Goal: Information Seeking & Learning: Learn about a topic

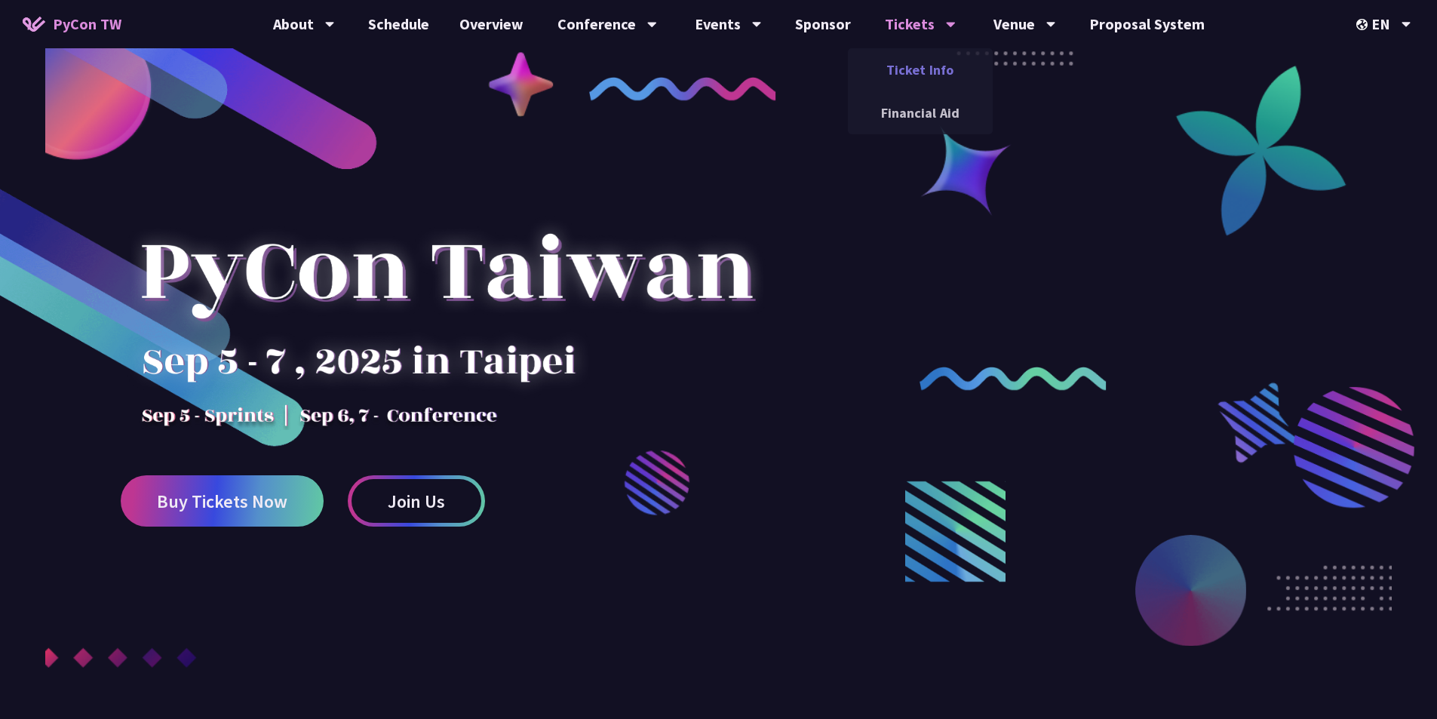
click at [845, 76] on link "Ticket Info" at bounding box center [920, 69] width 145 height 35
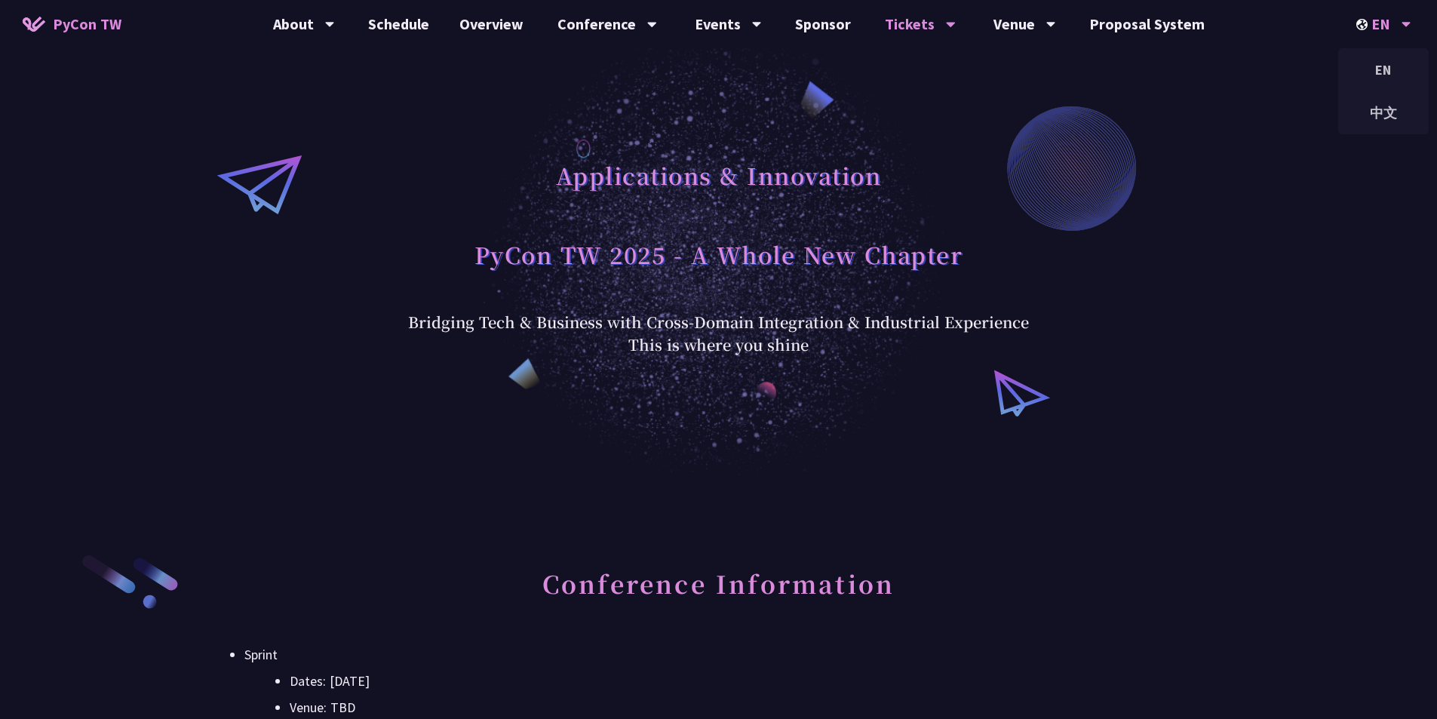
click at [845, 11] on div "EN" at bounding box center [1383, 24] width 55 height 48
click at [845, 112] on div "中文" at bounding box center [1383, 112] width 90 height 35
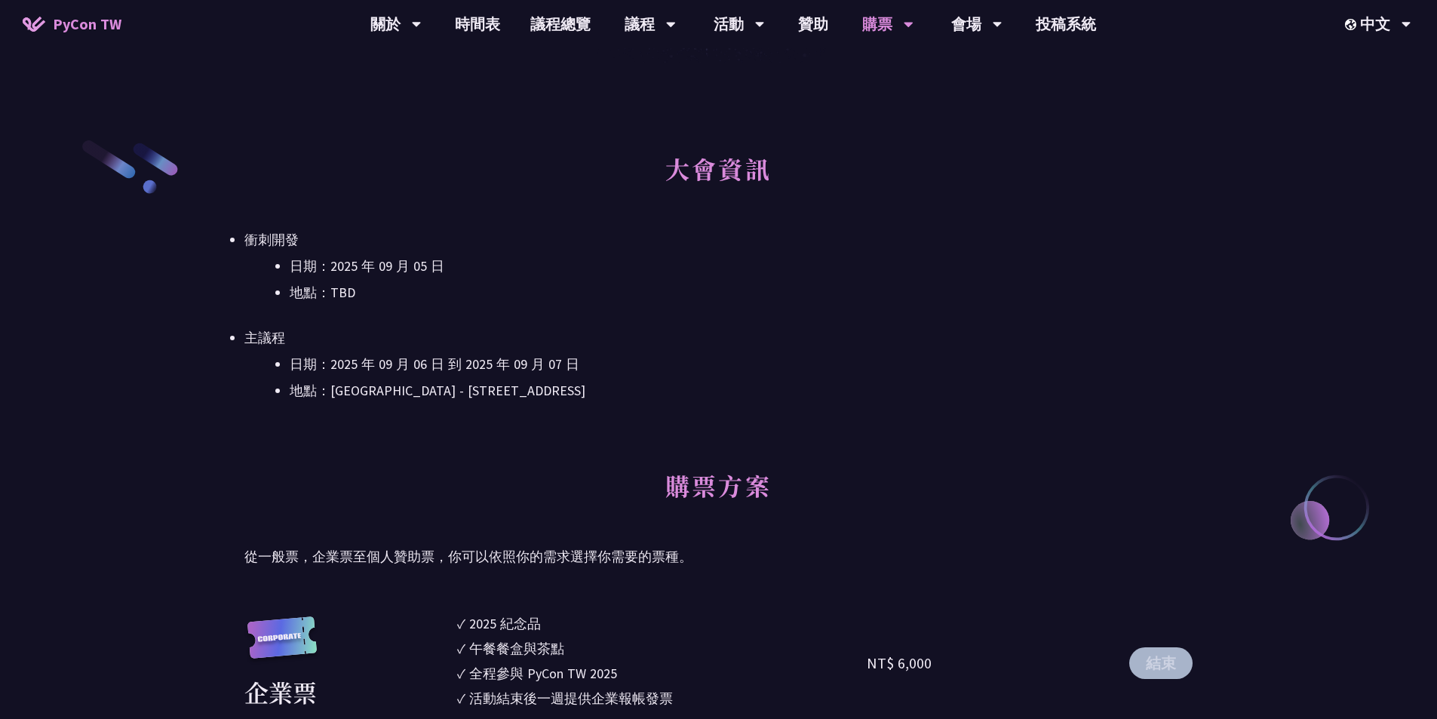
scroll to position [830, 0]
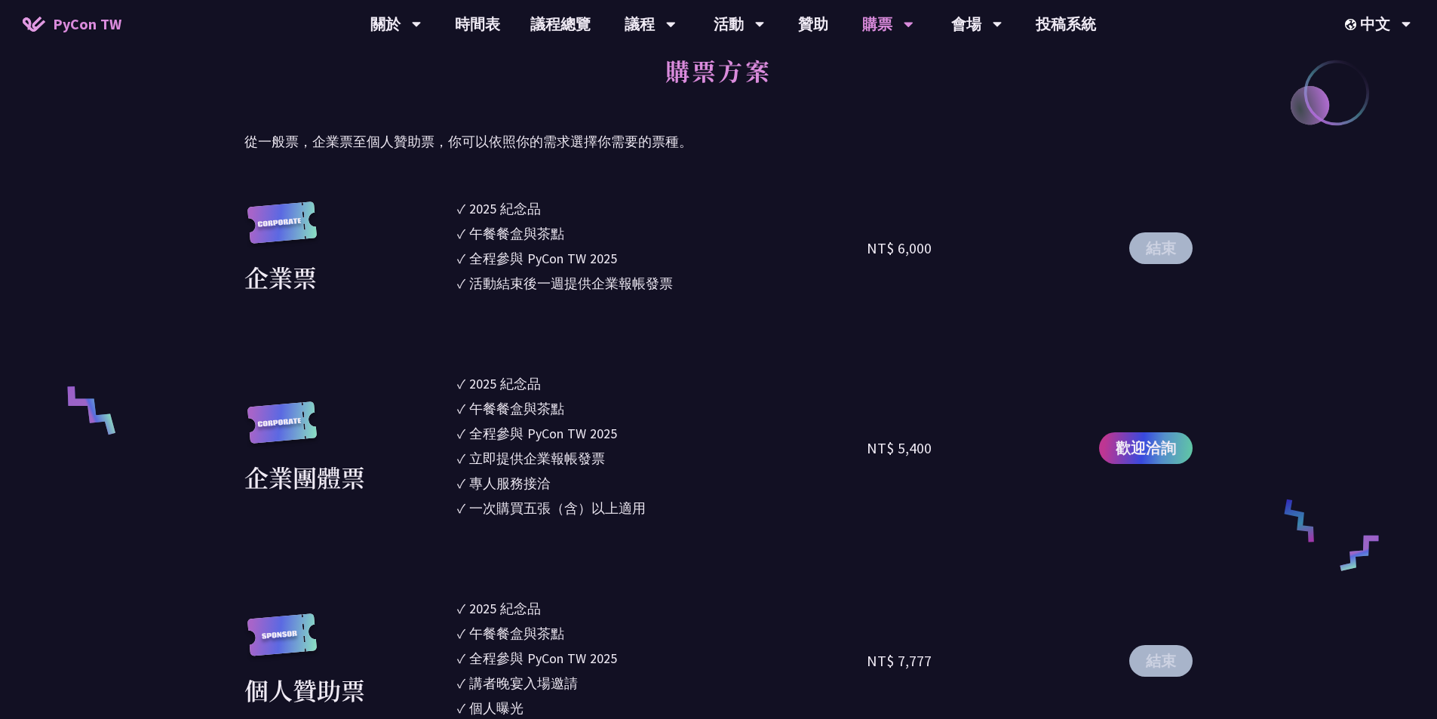
drag, startPoint x: 253, startPoint y: 476, endPoint x: 707, endPoint y: 524, distance: 457.3
click at [707, 391] on section "企業票 ✓ 2025 紀念品 ✓ 午餐餐盒與茶點 ✓ 全程參與 PyCon TW 2025 ✓ 活動結束後一週提供企業報帳發票 NT$ 6,000 結束 企業…" at bounding box center [718, 717] width 948 height 1038
click at [498, 391] on div "立即提供企業報帳發票" at bounding box center [537, 458] width 136 height 20
drag, startPoint x: 470, startPoint y: 468, endPoint x: 501, endPoint y: 486, distance: 36.5
click at [501, 391] on ul "✓ 2025 紀念品 ✓ 午餐餐盒與茶點 ✓ 全程參與 PyCon TW 2025 ✓ 立即提供企業報帳發票 ✓ 專人服務接洽 ✓ 一次購買五張（含）以上適用" at bounding box center [662, 447] width 410 height 149
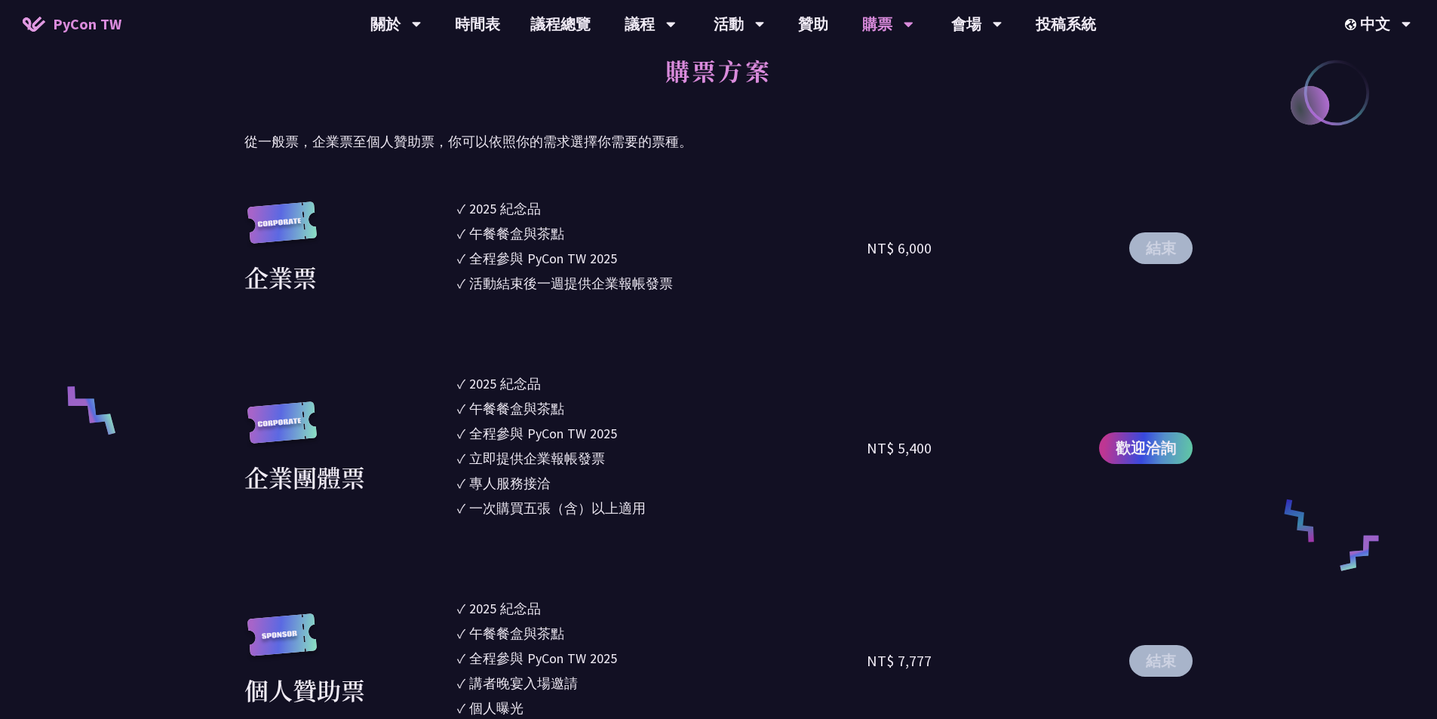
click at [677, 391] on ul "✓ 2025 紀念品 ✓ 午餐餐盒與茶點 ✓ 全程參與 PyCon TW 2025 ✓ 立即提供企業報帳發票 ✓ 專人服務接洽 ✓ 一次購買五張（含）以上適用" at bounding box center [662, 447] width 410 height 149
drag, startPoint x: 630, startPoint y: 500, endPoint x: 439, endPoint y: 385, distance: 223.0
click at [439, 385] on section "企業票 ✓ 2025 紀念品 ✓ 午餐餐盒與茶點 ✓ 全程參與 PyCon TW 2025 ✓ 活動結束後一週提供企業報帳發票 NT$ 6,000 結束 企業…" at bounding box center [718, 717] width 948 height 1038
click at [495, 384] on div "2025 紀念品" at bounding box center [505, 383] width 72 height 20
drag, startPoint x: 573, startPoint y: 373, endPoint x: 379, endPoint y: 373, distance: 194.6
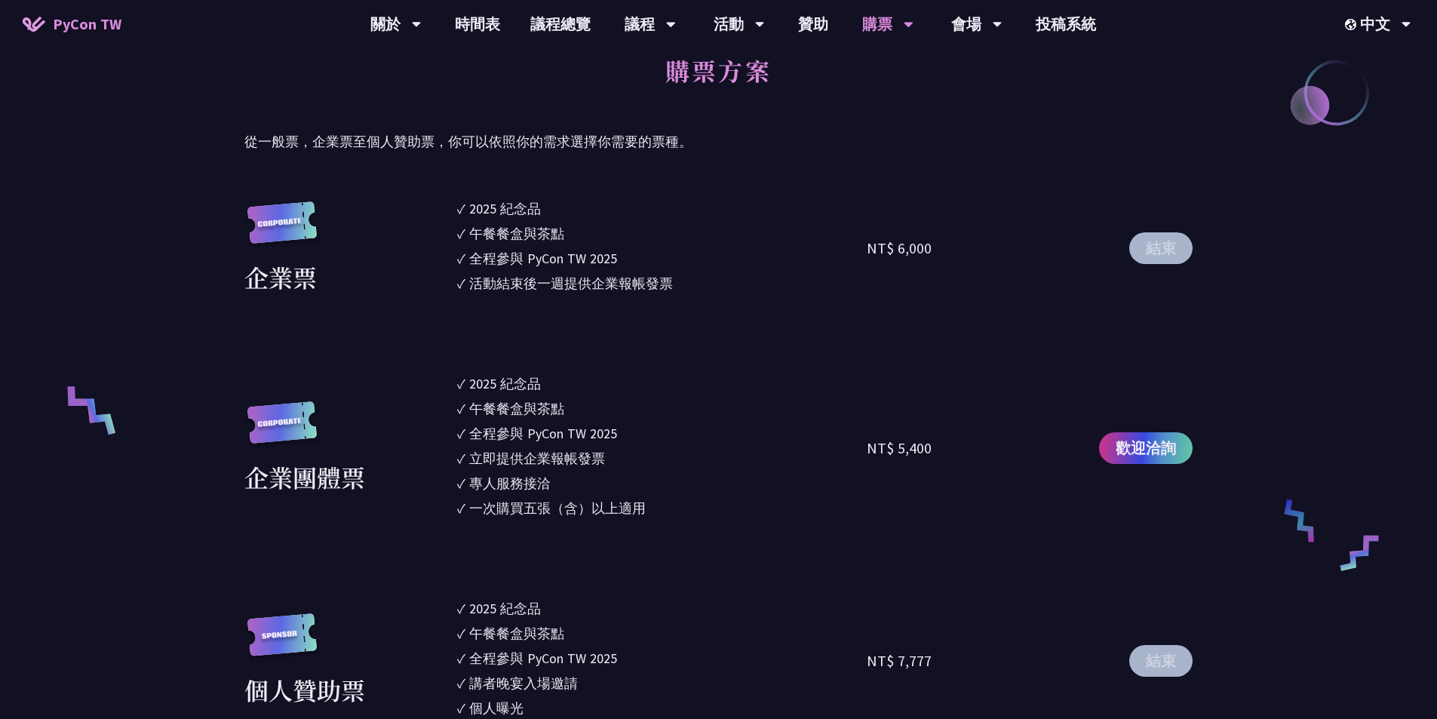
click at [379, 373] on div "企業團體票 ✓ 2025 紀念品 ✓ 午餐餐盒與茶點 ✓ 全程參與 PyCon TW 2025 ✓ 立即提供企業報帳發票 ✓ 專人服務接洽 ✓ 一次購買五張（…" at bounding box center [718, 447] width 948 height 149
click at [406, 391] on div "企業團體票 ✓ 2025 紀念品 ✓ 午餐餐盒與茶點 ✓ 全程參與 PyCon TW 2025 ✓ 立即提供企業報帳發票 ✓ 專人服務接洽 ✓ 一次購買五張（…" at bounding box center [718, 447] width 948 height 149
drag, startPoint x: 408, startPoint y: 404, endPoint x: 843, endPoint y: 535, distance: 454.5
click at [843, 391] on section "企業票 ✓ 2025 紀念品 ✓ 午餐餐盒與茶點 ✓ 全程參與 PyCon TW 2025 ✓ 活動結束後一週提供企業報帳發票 NT$ 6,000 結束 企業…" at bounding box center [718, 717] width 948 height 1038
click at [731, 391] on li "✓ 立即提供企業報帳發票" at bounding box center [662, 458] width 410 height 20
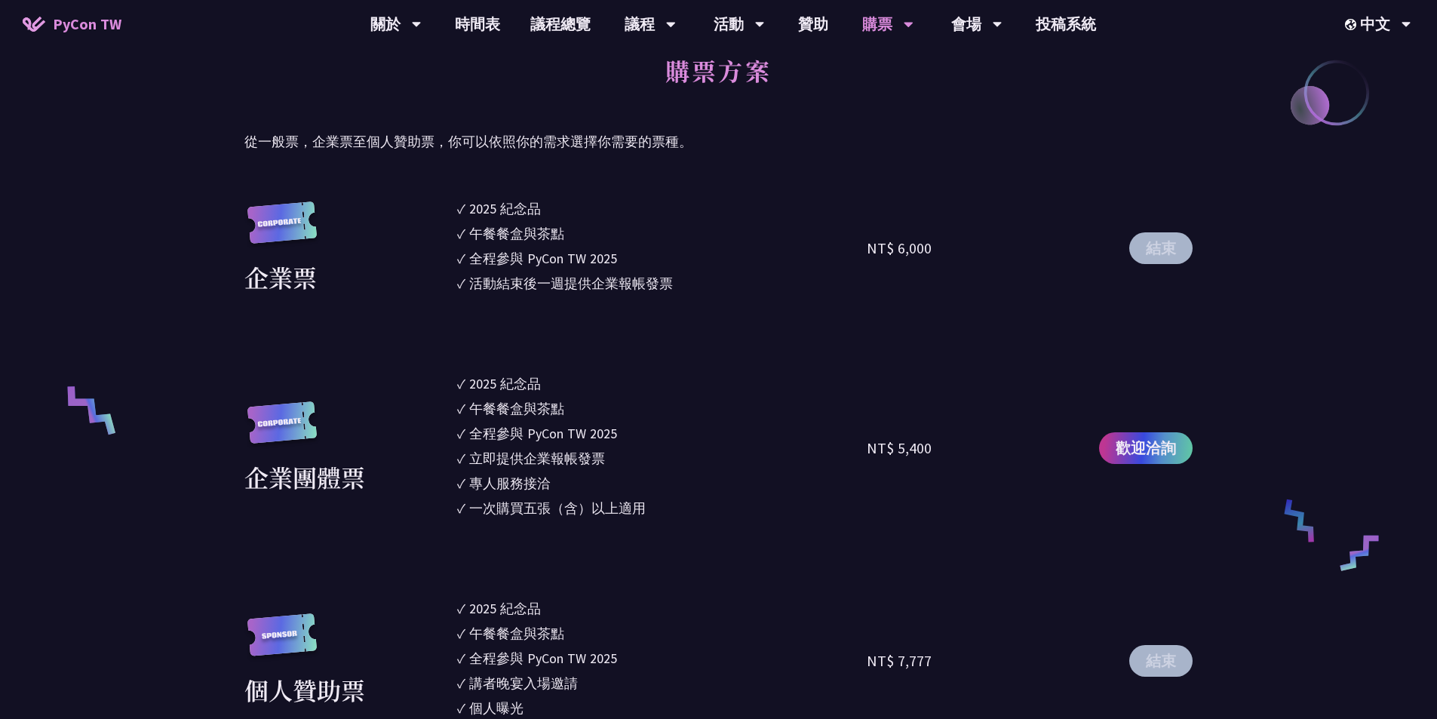
drag, startPoint x: 737, startPoint y: 487, endPoint x: 385, endPoint y: 396, distance: 363.1
click at [385, 391] on div "企業團體票 ✓ 2025 紀念品 ✓ 午餐餐盒與茶點 ✓ 全程參與 PyCon TW 2025 ✓ 立即提供企業報帳發票 ✓ 專人服務接洽 ✓ 一次購買五張（…" at bounding box center [718, 447] width 948 height 149
click at [413, 391] on div "企業團體票" at bounding box center [346, 448] width 205 height 94
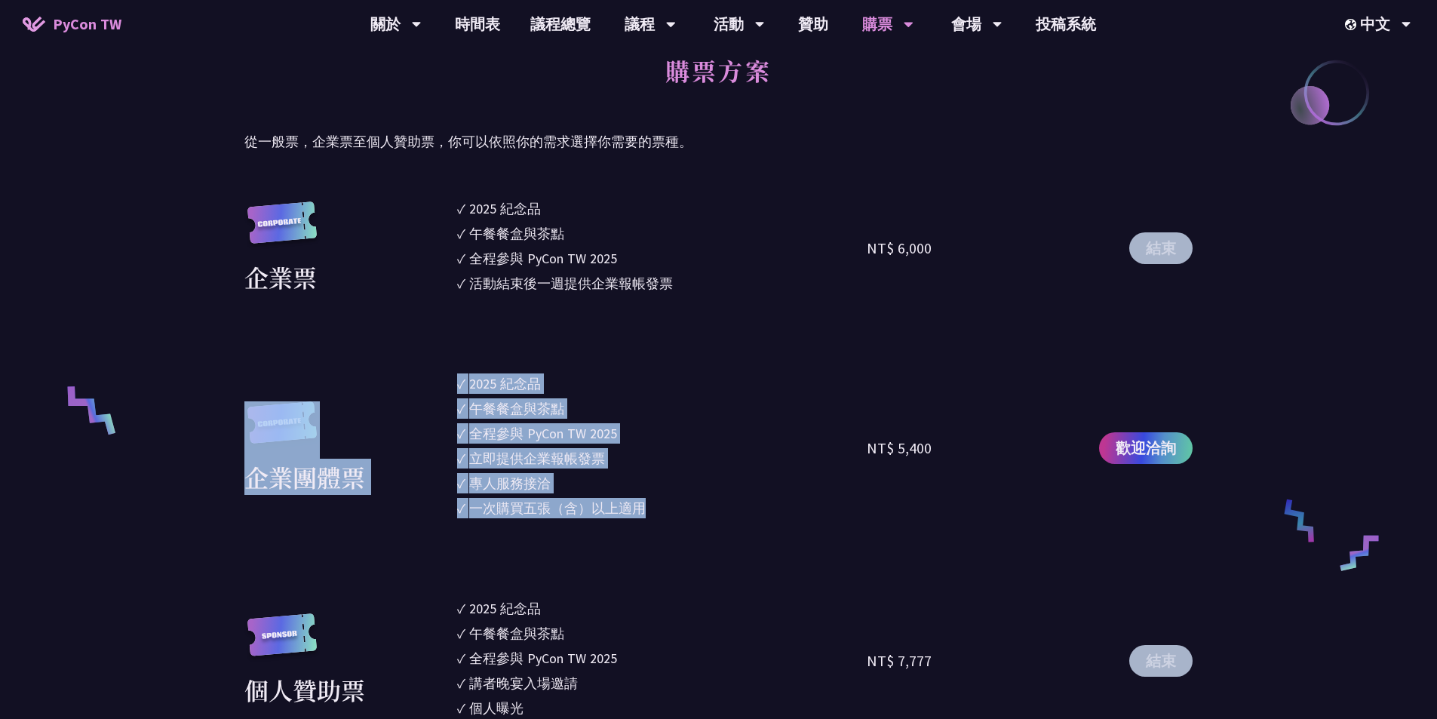
drag, startPoint x: 657, startPoint y: 541, endPoint x: 341, endPoint y: 376, distance: 356.5
click at [341, 376] on section "企業票 ✓ 2025 紀念品 ✓ 午餐餐盒與茶點 ✓ 全程參與 PyCon TW 2025 ✓ 活動結束後一週提供企業報帳發票 NT$ 6,000 結束 企業…" at bounding box center [718, 717] width 948 height 1038
click at [276, 391] on div "企業團體票" at bounding box center [304, 476] width 121 height 36
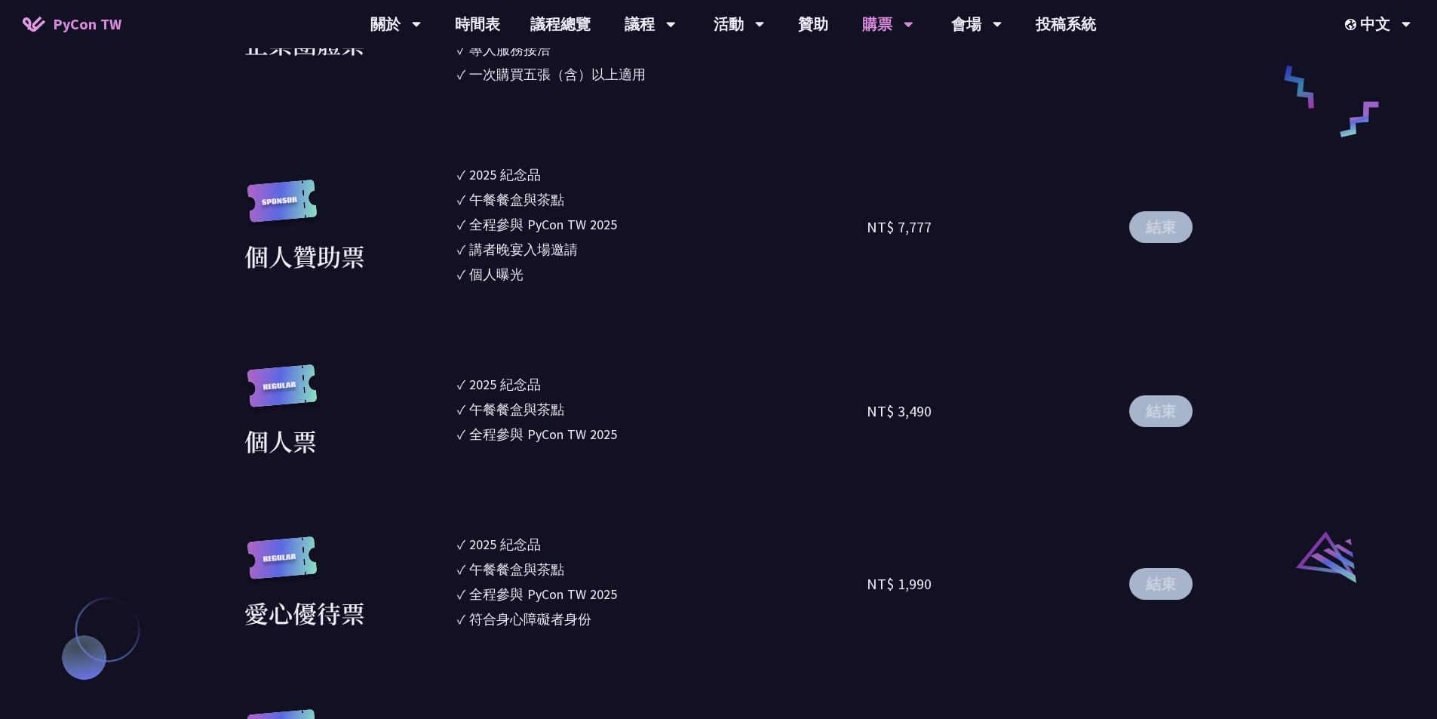
scroll to position [961, 0]
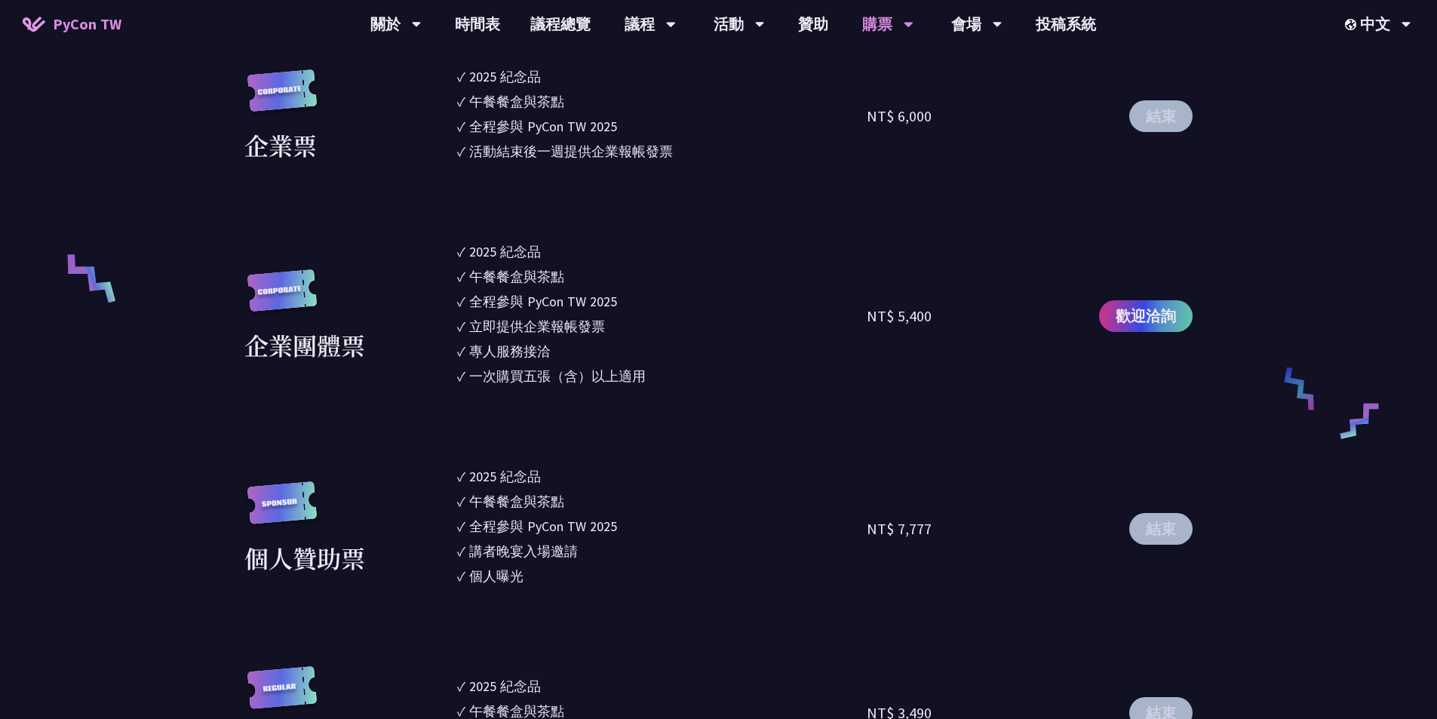
drag, startPoint x: 453, startPoint y: 269, endPoint x: 630, endPoint y: 286, distance: 178.0
click at [630, 286] on div "企業團體票 ✓ 2025 紀念品 ✓ 午餐餐盒與茶點 ✓ 全程參與 PyCon TW 2025 ✓ 立即提供企業報帳發票 ✓ 專人服務接洽 ✓ 一次購買五張（…" at bounding box center [718, 315] width 948 height 149
drag, startPoint x: 475, startPoint y: 334, endPoint x: 584, endPoint y: 366, distance: 114.1
click at [584, 366] on ul "✓ 2025 紀念品 ✓ 午餐餐盒與茶點 ✓ 全程參與 PyCon TW 2025 ✓ 立即提供企業報帳發票 ✓ 專人服務接洽 ✓ 一次購買五張（含）以上適用" at bounding box center [662, 315] width 410 height 149
click at [584, 366] on div "一次購買五張（含）以上適用" at bounding box center [557, 376] width 176 height 20
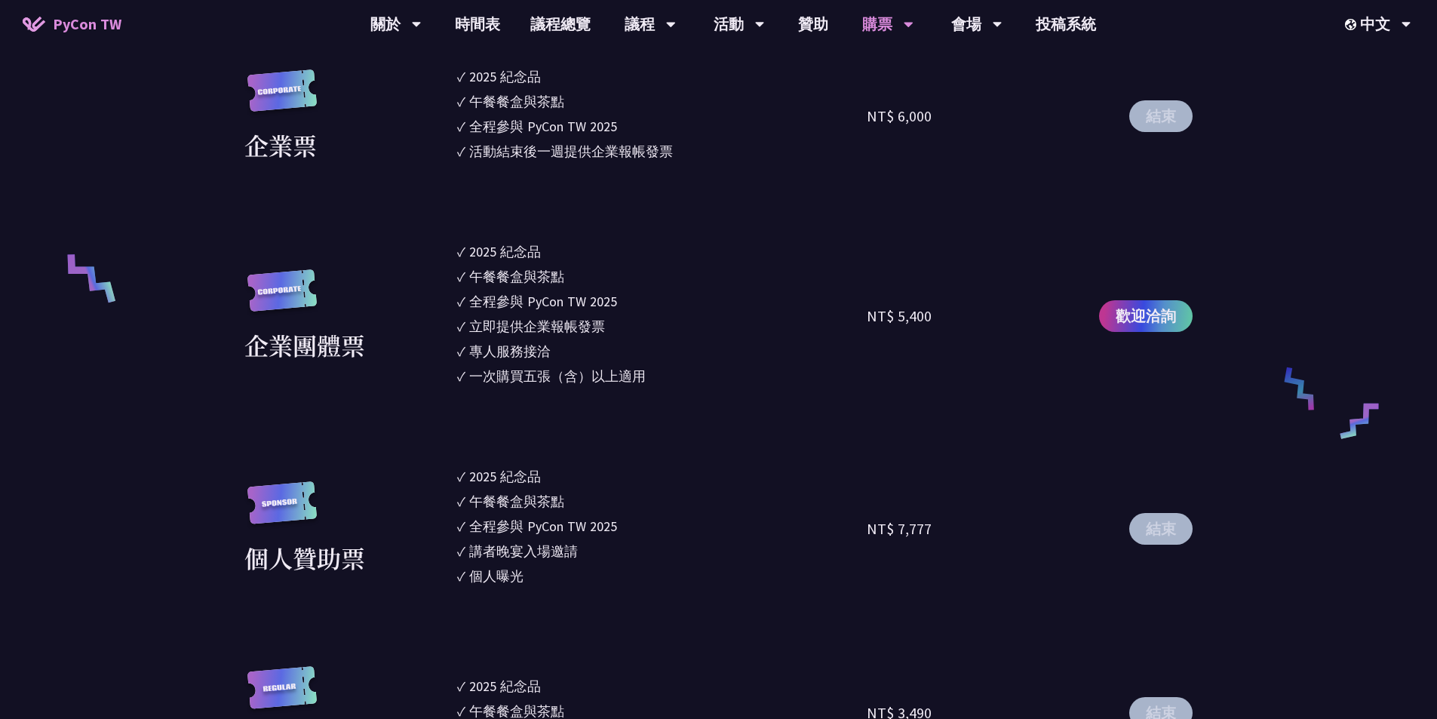
drag, startPoint x: 657, startPoint y: 167, endPoint x: 412, endPoint y: 156, distance: 244.6
click at [412, 156] on section "企業票 ✓ 2025 紀念品 ✓ 午餐餐盒與茶點 ✓ 全程參與 PyCon TW 2025 ✓ 活動結束後一週提供企業報帳發票 NT$ 6,000 結束 企業…" at bounding box center [718, 585] width 948 height 1038
click at [412, 156] on div "企業票" at bounding box center [346, 116] width 205 height 94
drag, startPoint x: 468, startPoint y: 161, endPoint x: 693, endPoint y: 158, distance: 225.5
click at [693, 158] on ul "✓ 2025 [PERSON_NAME]✓ 午餐餐盒與茶點 ✓ 全程參與 PyCon TW 2025 ✓ 活動結束後一週提供企業報帳發票" at bounding box center [662, 116] width 410 height 100
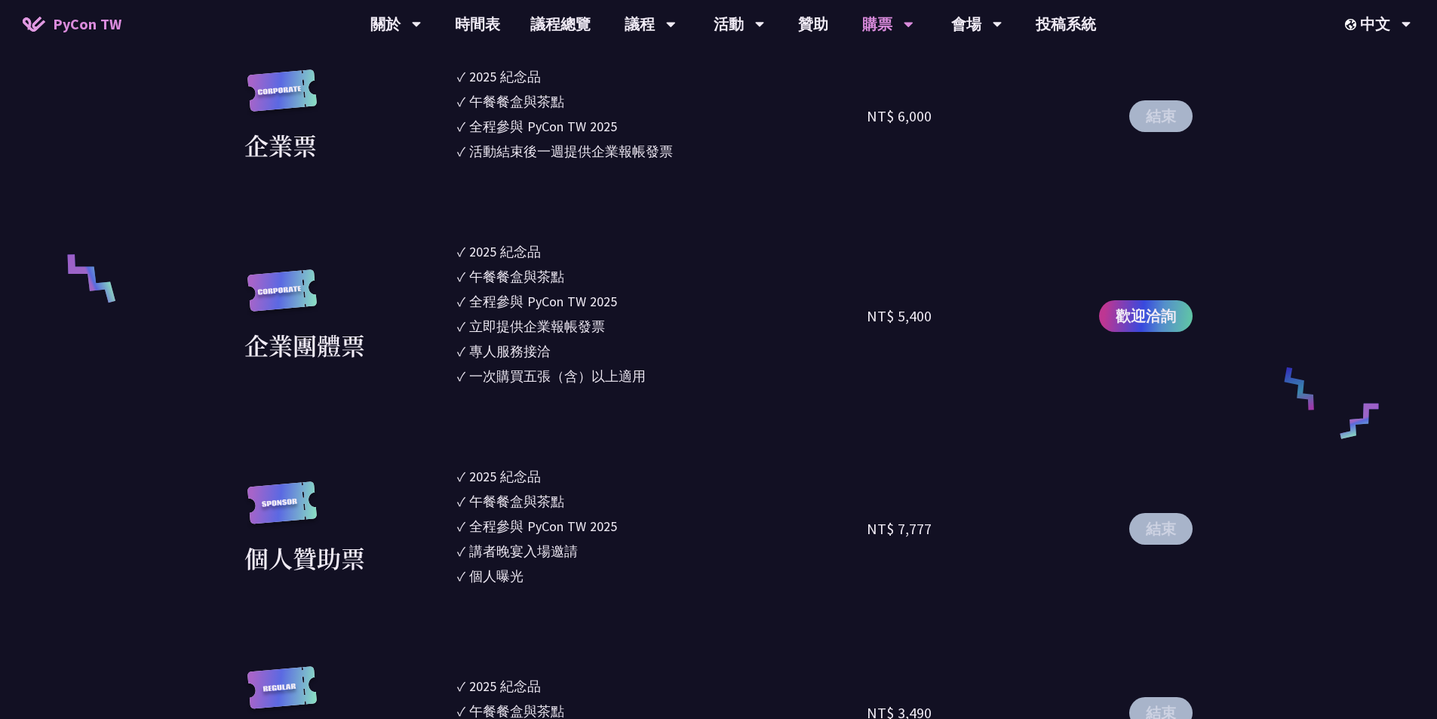
drag, startPoint x: 497, startPoint y: 151, endPoint x: 749, endPoint y: 153, distance: 251.9
click at [749, 153] on li "✓ 活動結束後一週提供企業報帳發票" at bounding box center [662, 151] width 410 height 20
click at [525, 147] on div "活動結束後一週提供企業報帳發票" at bounding box center [571, 151] width 204 height 20
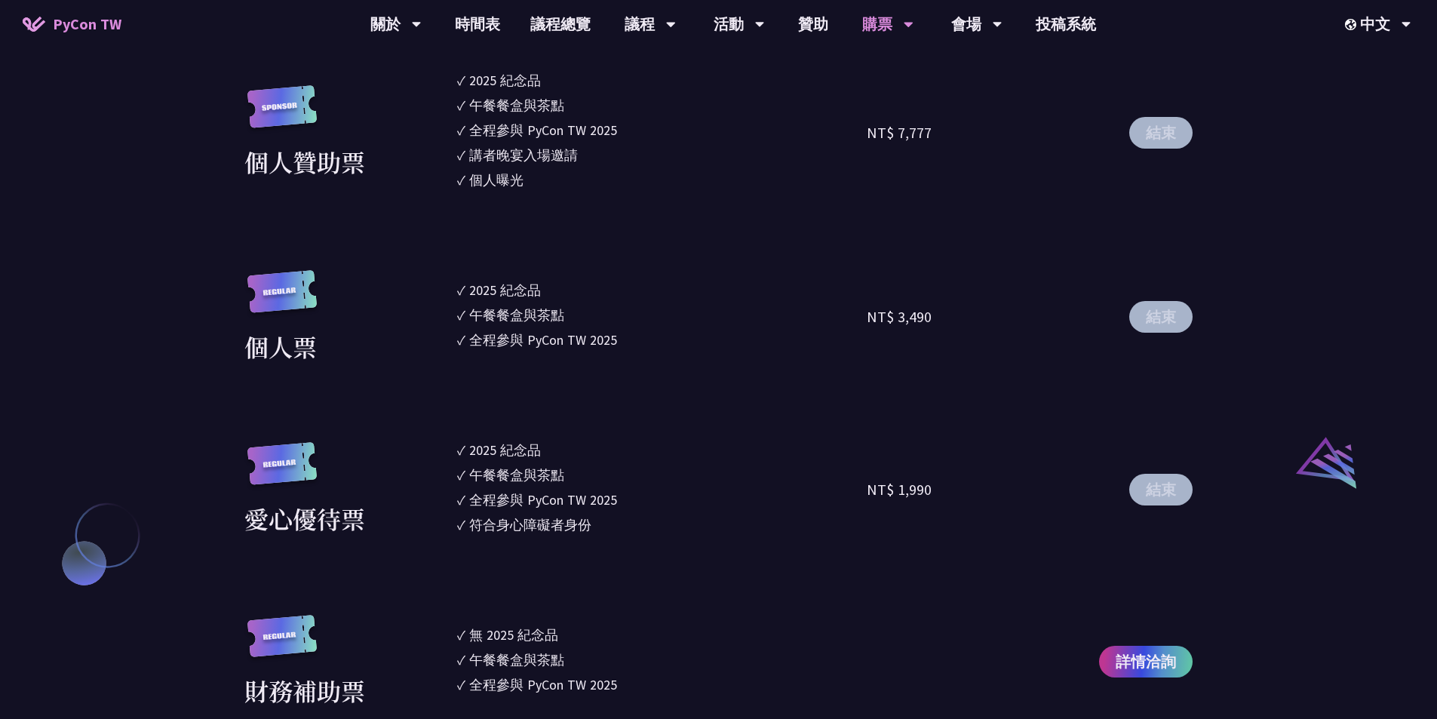
scroll to position [1320, 0]
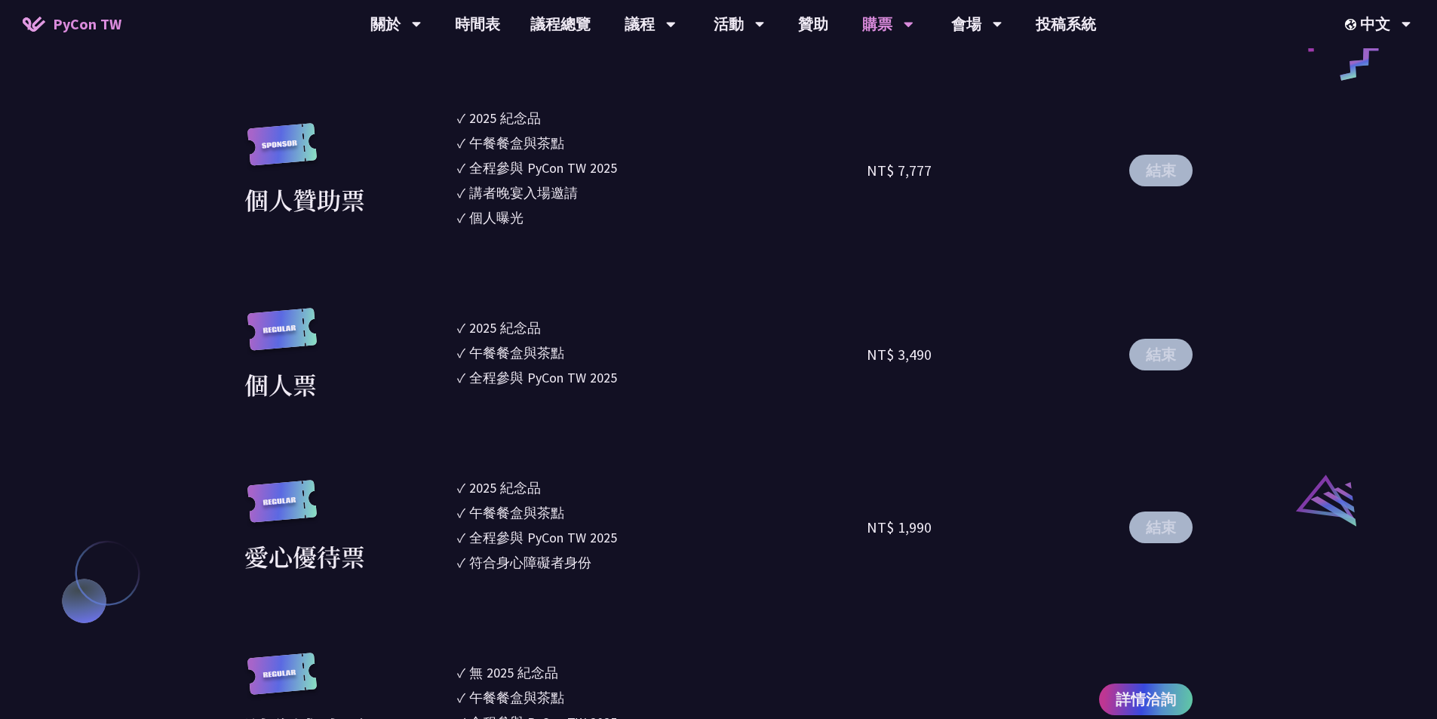
drag, startPoint x: 810, startPoint y: 366, endPoint x: 979, endPoint y: 373, distance: 169.1
click at [845, 373] on div "個人票 ✓ 2025 [PERSON_NAME]✓ 午餐餐盒與茶點 ✓ 全程參與 PyCon TW 2025 NT$ 3,490 結束" at bounding box center [718, 355] width 948 height 94
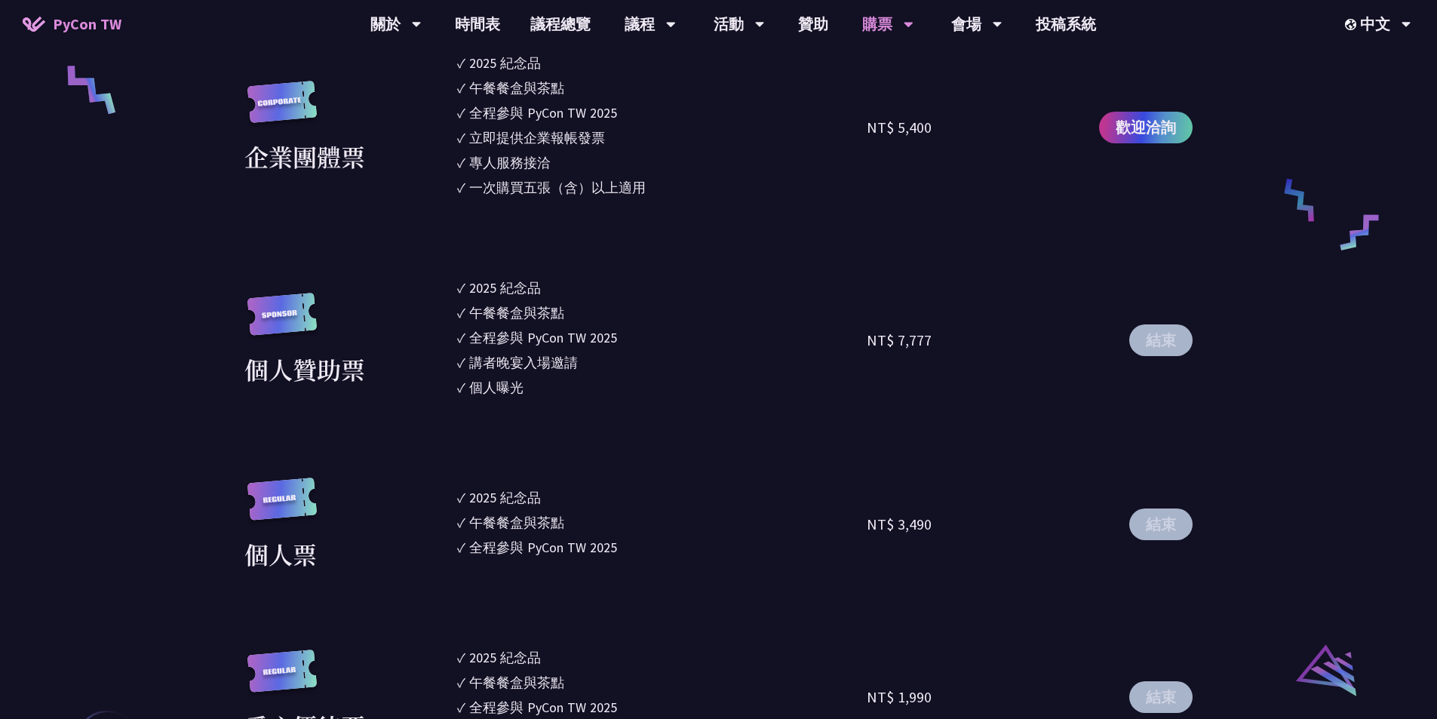
scroll to position [1056, 0]
